Goal: Information Seeking & Learning: Learn about a topic

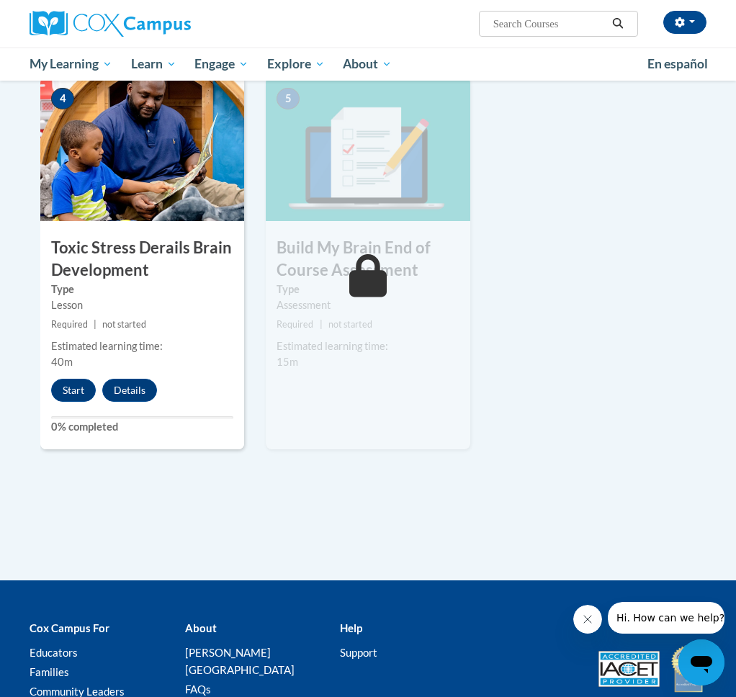
scroll to position [525, 0]
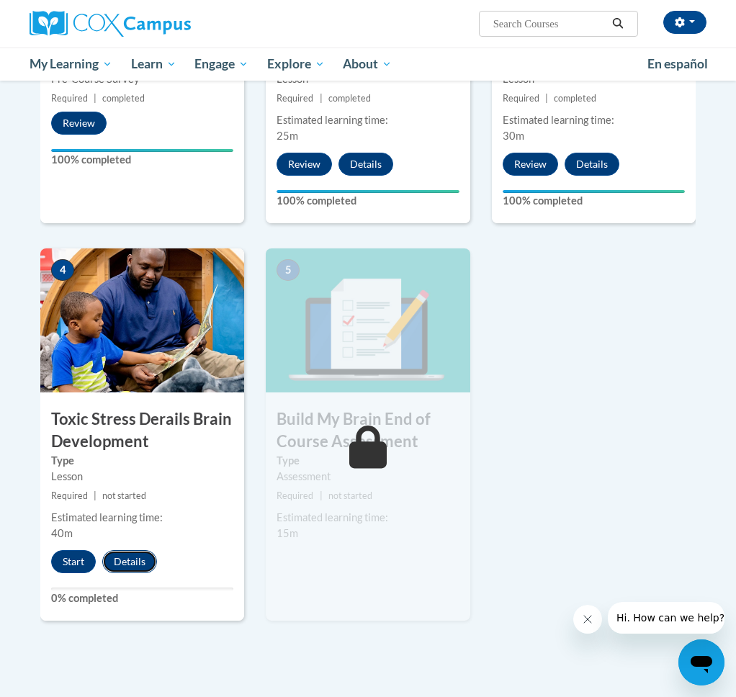
click at [122, 563] on button "Details" at bounding box center [129, 561] width 55 height 23
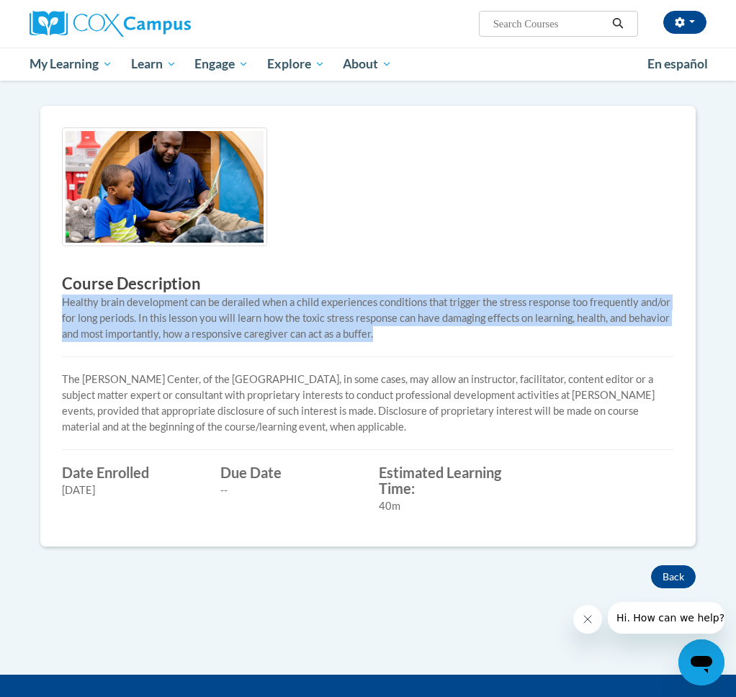
drag, startPoint x: 55, startPoint y: 300, endPoint x: 479, endPoint y: 330, distance: 425.1
click at [479, 330] on div "Course Description Healthy brain development can be derailed when a child exper…" at bounding box center [368, 325] width 634 height 397
click at [473, 330] on div "Healthy brain development can be derailed when a child experiences conditions t…" at bounding box center [368, 318] width 612 height 48
